Goal: Check status: Check status

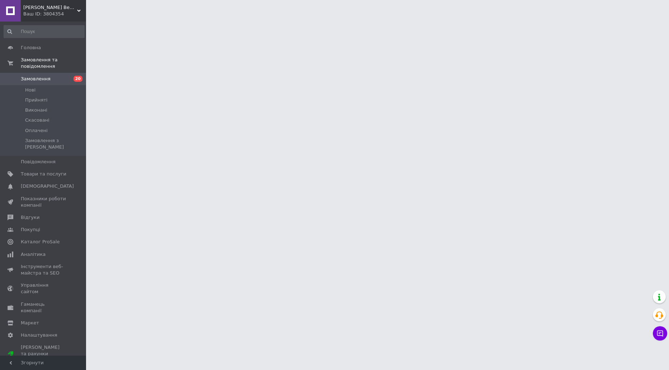
click at [53, 76] on span "Замовлення" at bounding box center [44, 79] width 46 height 6
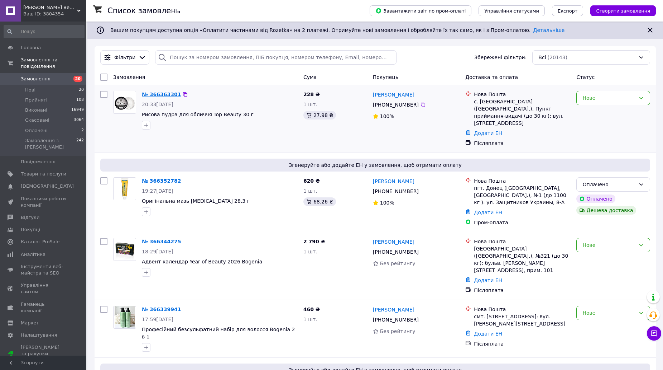
click at [153, 93] on link "№ 366363301" at bounding box center [161, 94] width 39 height 6
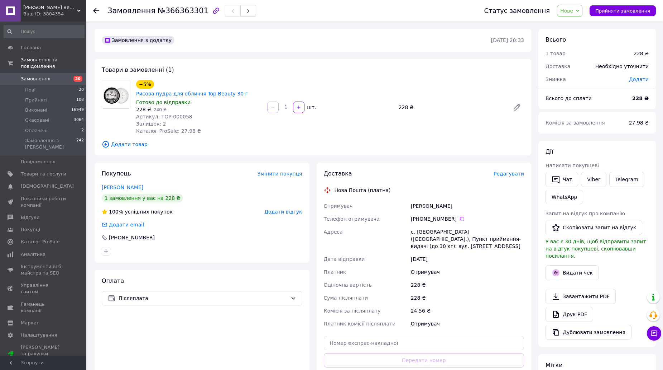
click at [65, 76] on span "Замовлення" at bounding box center [44, 79] width 46 height 6
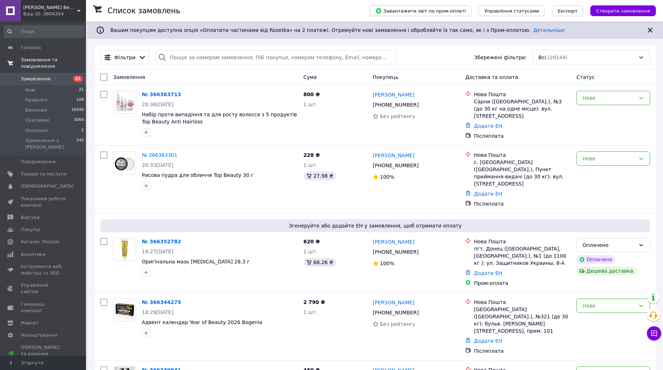
click at [54, 57] on span "Замовлення та повідомлення" at bounding box center [53, 63] width 65 height 13
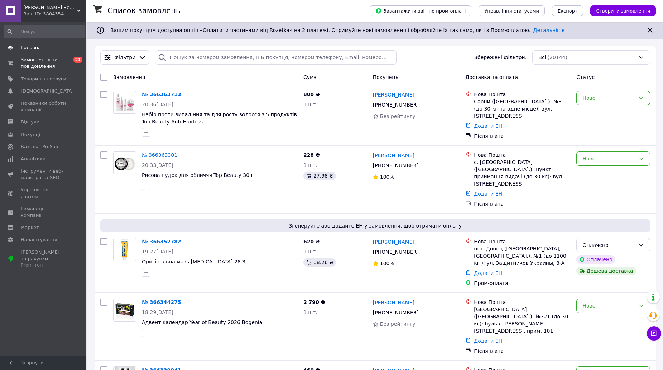
click at [51, 49] on span "Головна" at bounding box center [44, 47] width 46 height 6
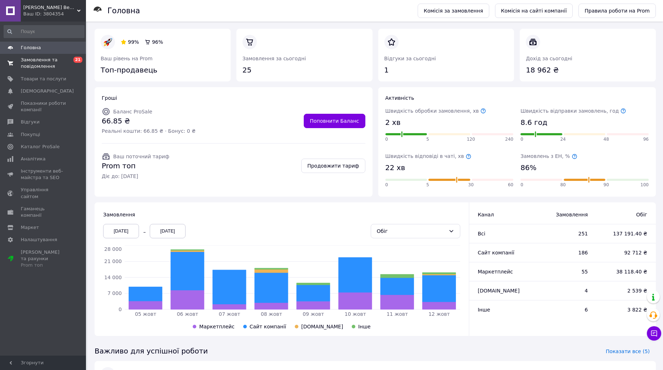
click at [41, 62] on span "Замовлення та повідомлення" at bounding box center [44, 63] width 46 height 13
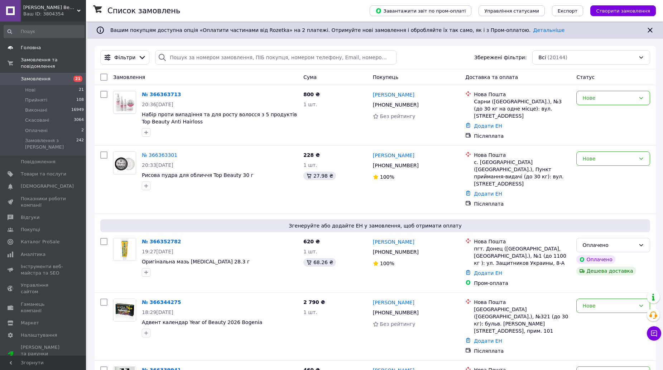
click at [47, 51] on span "Головна" at bounding box center [44, 47] width 46 height 6
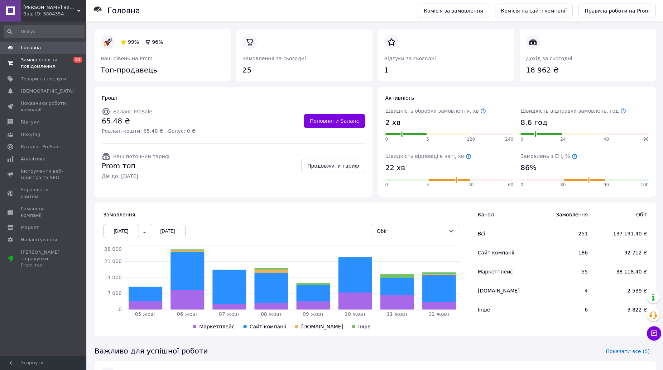
click at [65, 59] on span "Замовлення та повідомлення" at bounding box center [44, 63] width 46 height 13
